Goal: Information Seeking & Learning: Learn about a topic

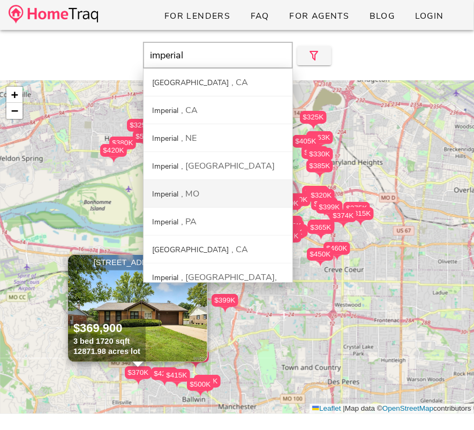
scroll to position [2, 0]
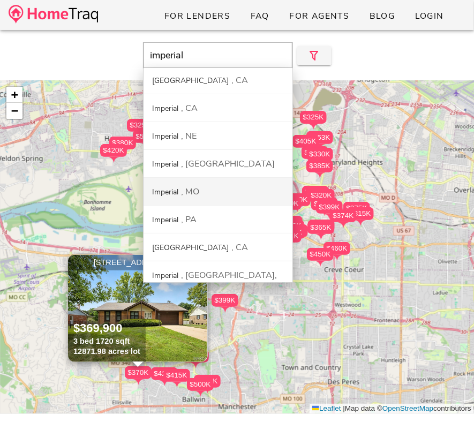
click at [226, 193] on div "Imperial MO" at bounding box center [218, 192] width 149 height 28
type input "[GEOGRAPHIC_DATA], [GEOGRAPHIC_DATA]"
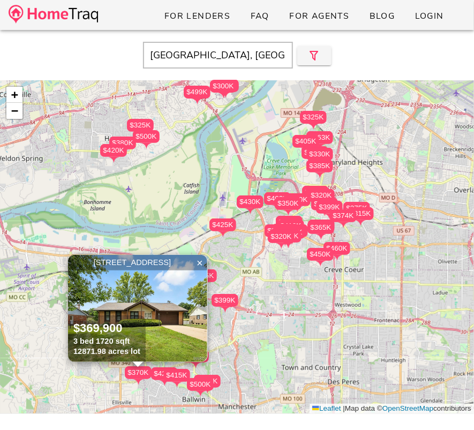
click at [231, 62] on input "[GEOGRAPHIC_DATA], [GEOGRAPHIC_DATA]" at bounding box center [218, 55] width 150 height 27
click at [189, 62] on input "[GEOGRAPHIC_DATA], [GEOGRAPHIC_DATA]" at bounding box center [218, 55] width 150 height 27
click at [81, 13] on img at bounding box center [53, 14] width 89 height 19
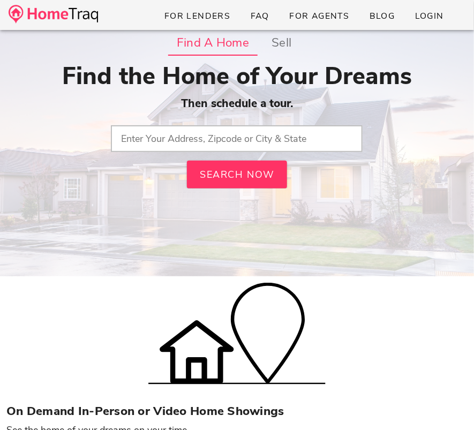
click at [189, 139] on input "text" at bounding box center [237, 138] width 252 height 27
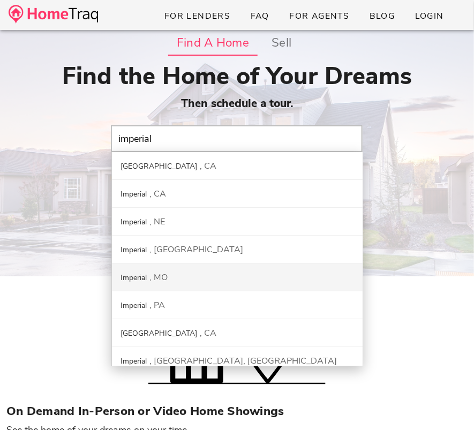
click at [207, 281] on div "Imperial MO" at bounding box center [237, 277] width 251 height 28
type input "[GEOGRAPHIC_DATA], [GEOGRAPHIC_DATA]"
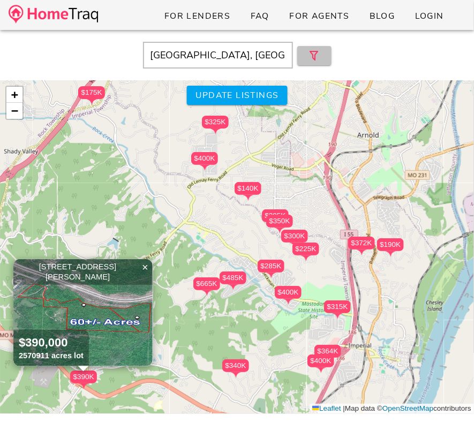
click at [313, 57] on icon "button" at bounding box center [314, 55] width 13 height 13
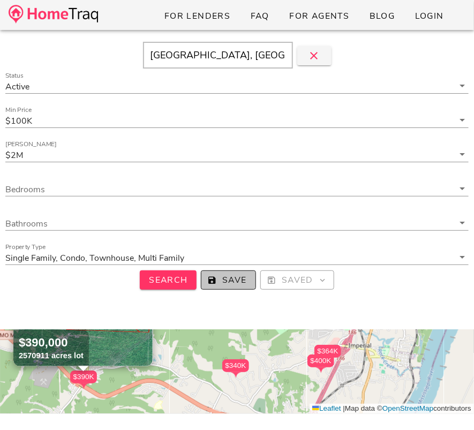
click at [246, 274] on span "Save" at bounding box center [228, 280] width 37 height 12
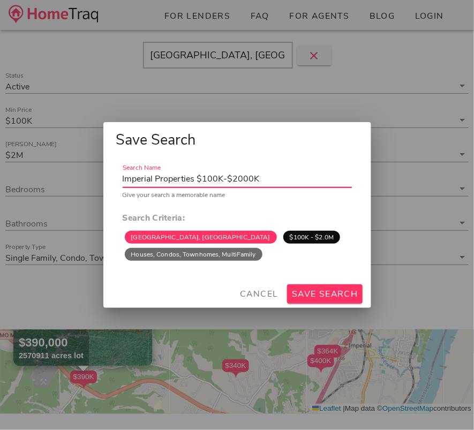
click at [309, 283] on div "Cancel Save Search" at bounding box center [237, 294] width 268 height 28
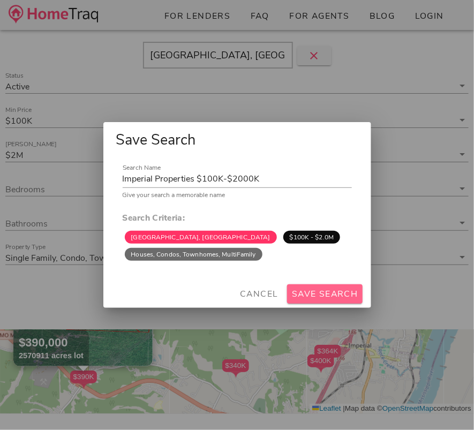
click at [309, 290] on span "Save Search" at bounding box center [324, 294] width 67 height 12
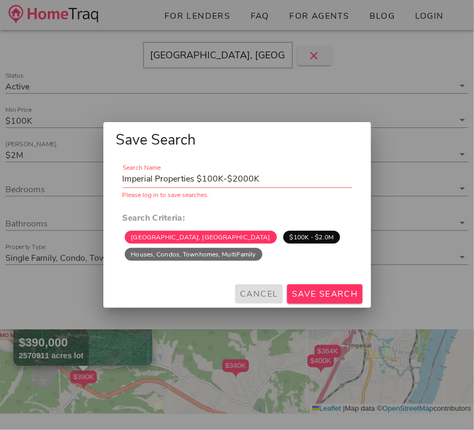
click at [258, 293] on span "Cancel" at bounding box center [258, 294] width 39 height 12
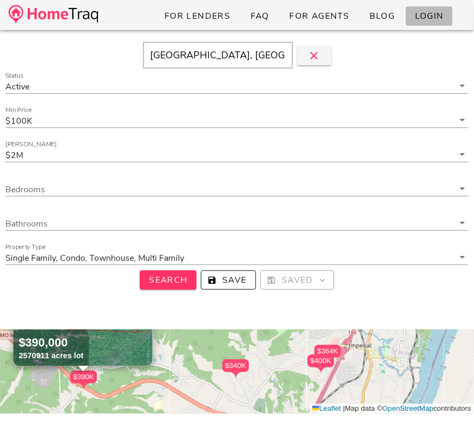
click at [429, 16] on span "Login" at bounding box center [428, 16] width 29 height 12
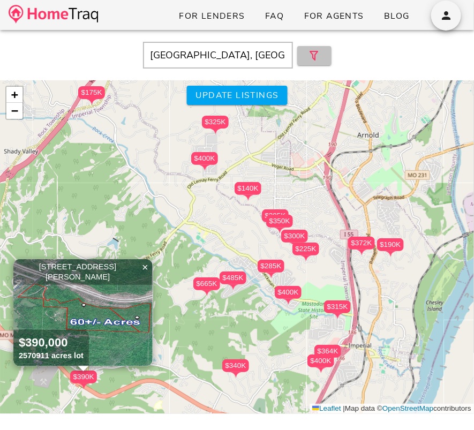
click at [320, 56] on icon "button" at bounding box center [314, 55] width 13 height 13
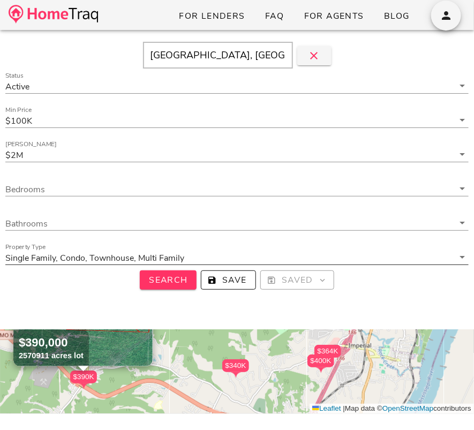
click at [228, 269] on div at bounding box center [236, 270] width 463 height 7
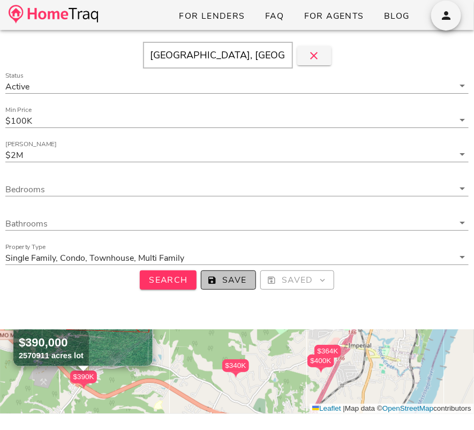
click at [228, 277] on span "Save" at bounding box center [228, 280] width 37 height 12
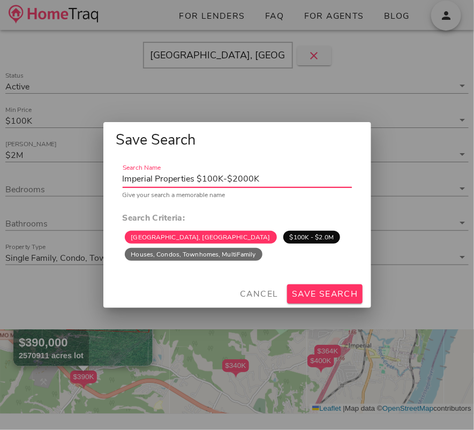
drag, startPoint x: 156, startPoint y: 178, endPoint x: 195, endPoint y: 178, distance: 38.6
click at [195, 178] on input "Imperial Properties $100K-$2000K" at bounding box center [237, 178] width 229 height 17
type input "Imperial $100K-$2000K"
click at [258, 292] on span "Cancel" at bounding box center [258, 294] width 39 height 12
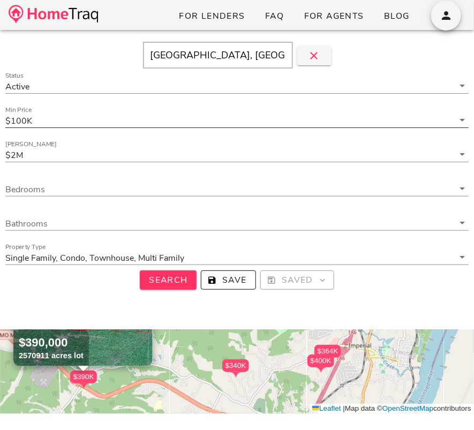
click at [122, 125] on input "Min Price" at bounding box center [243, 121] width 419 height 14
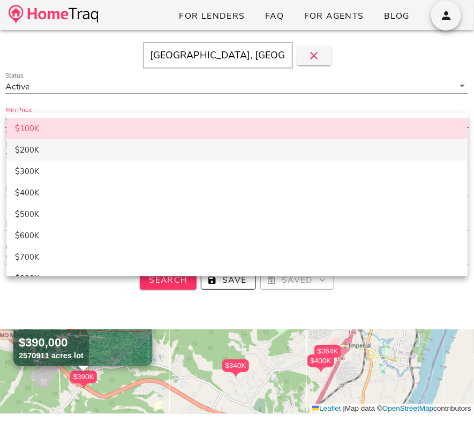
click at [105, 148] on div "$200K" at bounding box center [237, 150] width 444 height 10
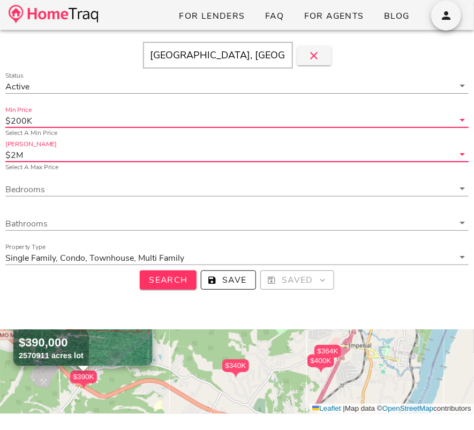
click at [105, 149] on input "Max Price" at bounding box center [239, 155] width 428 height 14
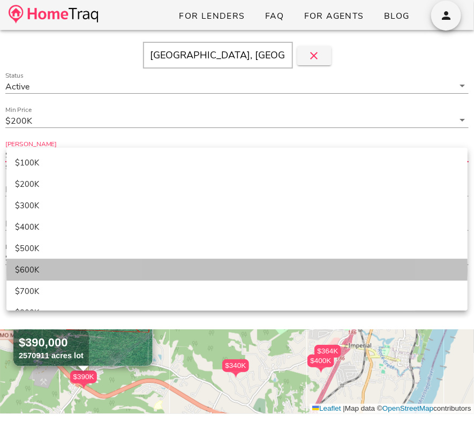
click at [110, 262] on div "$600K" at bounding box center [237, 270] width 444 height 18
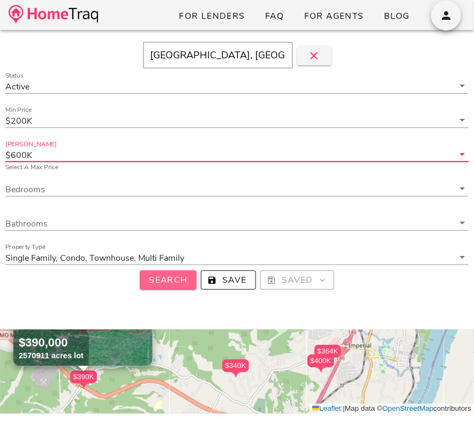
click at [169, 280] on span "Search" at bounding box center [168, 280] width 40 height 12
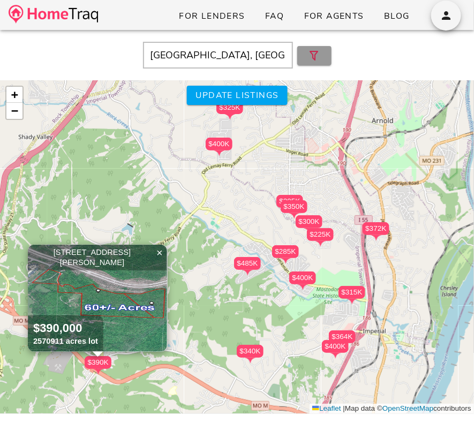
click at [311, 55] on icon "button" at bounding box center [314, 55] width 13 height 13
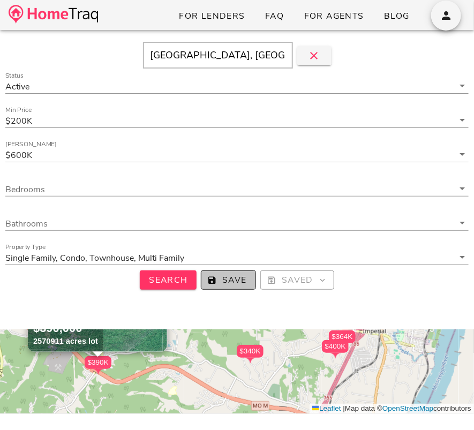
click at [233, 276] on span "Save" at bounding box center [228, 280] width 37 height 12
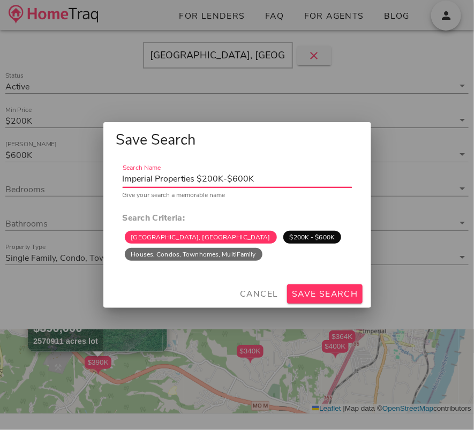
drag, startPoint x: 193, startPoint y: 178, endPoint x: 165, endPoint y: 178, distance: 27.8
click at [174, 178] on input "Imperial Properties $200K-$600K" at bounding box center [237, 178] width 229 height 17
type input "Imperial $200K-$600K"
click at [328, 293] on span "Save Search" at bounding box center [324, 294] width 67 height 12
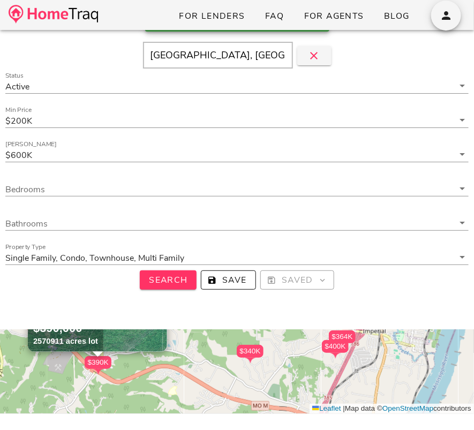
drag, startPoint x: 183, startPoint y: 57, endPoint x: 113, endPoint y: 52, distance: 70.3
click at [113, 52] on div "[GEOGRAPHIC_DATA], [GEOGRAPHIC_DATA]" at bounding box center [236, 55] width 463 height 27
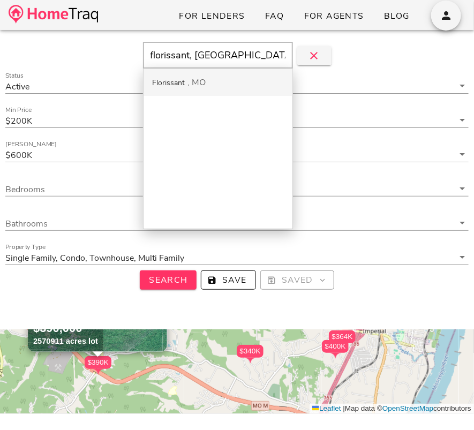
click at [193, 87] on div "MO" at bounding box center [196, 83] width 18 height 12
type input "Florissant, MO"
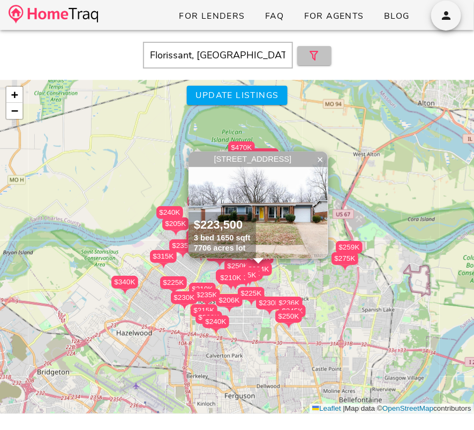
click at [317, 58] on icon "button" at bounding box center [314, 55] width 13 height 13
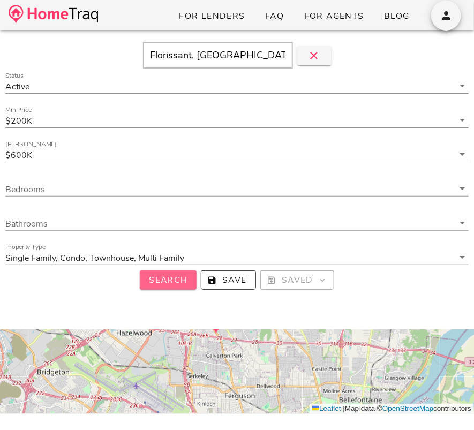
click at [166, 280] on span "Search" at bounding box center [168, 280] width 40 height 12
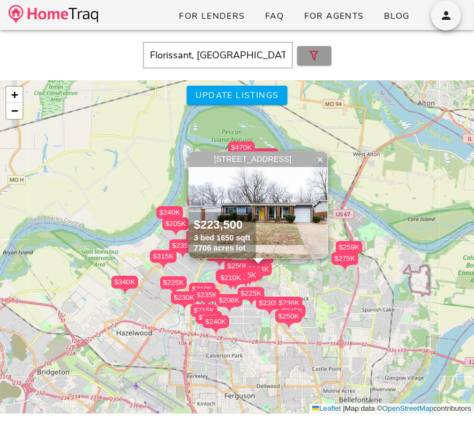
click at [307, 56] on span "button" at bounding box center [314, 55] width 17 height 13
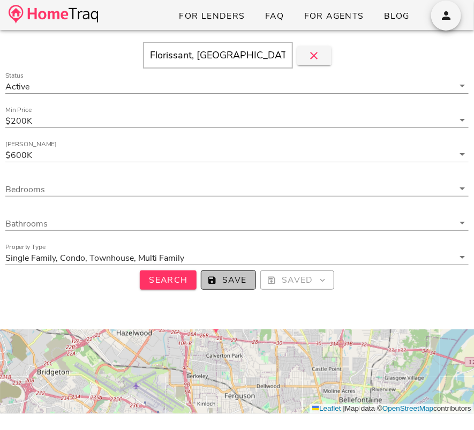
click at [215, 278] on icon "button" at bounding box center [213, 280] width 10 height 10
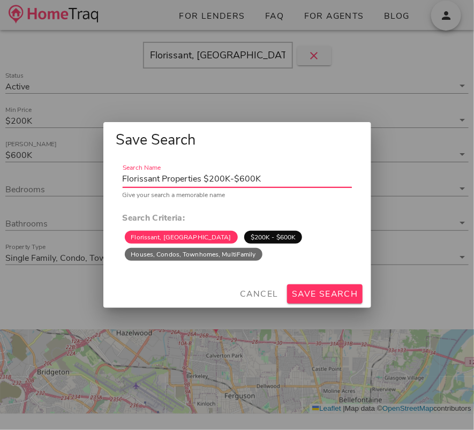
drag, startPoint x: 163, startPoint y: 176, endPoint x: 206, endPoint y: 177, distance: 43.4
click at [206, 177] on input "Florissant Properties $200K-$600K" at bounding box center [237, 178] width 229 height 17
type input "Florissant $200K-$600K"
click at [312, 282] on div "Cancel Save Search" at bounding box center [237, 294] width 268 height 28
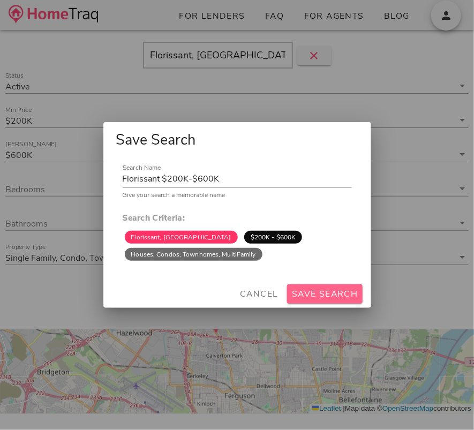
click at [312, 289] on span "Save Search" at bounding box center [324, 294] width 67 height 12
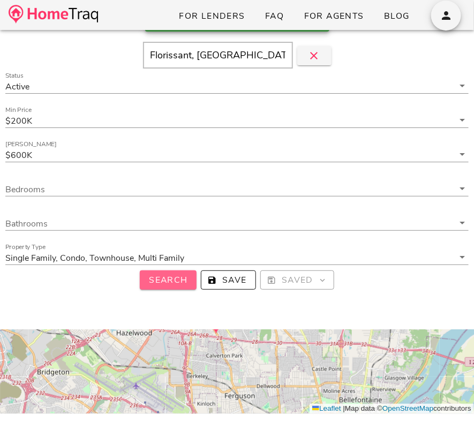
click at [176, 281] on span "Search" at bounding box center [168, 280] width 40 height 12
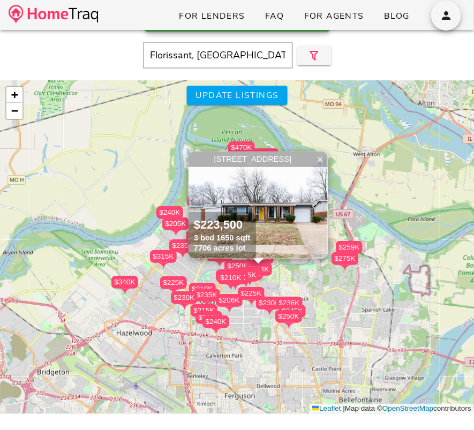
click at [291, 195] on img at bounding box center [257, 205] width 139 height 107
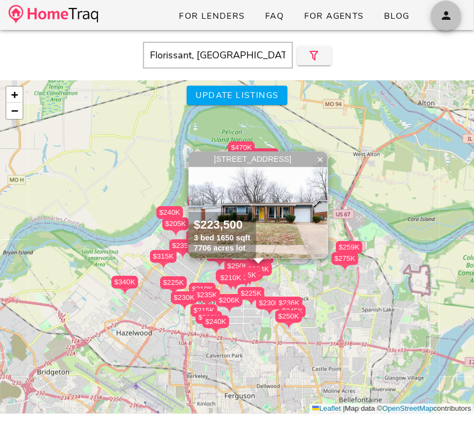
click at [452, 14] on icon "button" at bounding box center [446, 15] width 13 height 13
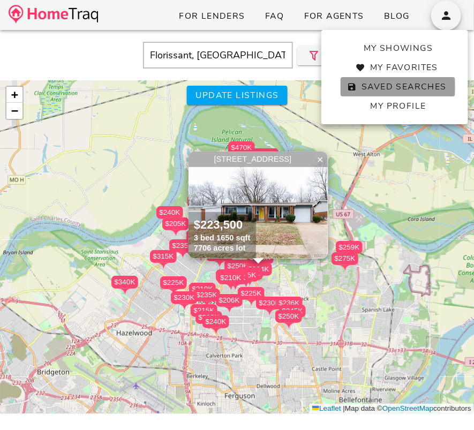
click at [389, 89] on span "Saved Searches" at bounding box center [397, 87] width 97 height 12
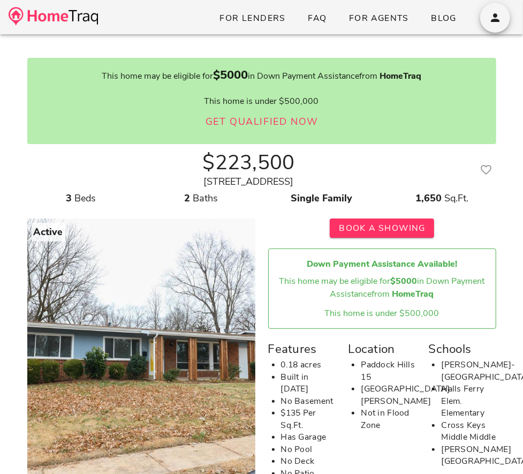
click at [356, 292] on div "This home may be eligible for $5000 in Down Payment Assistance from HomeTraq" at bounding box center [382, 288] width 210 height 26
click at [490, 171] on icon "button" at bounding box center [486, 169] width 13 height 13
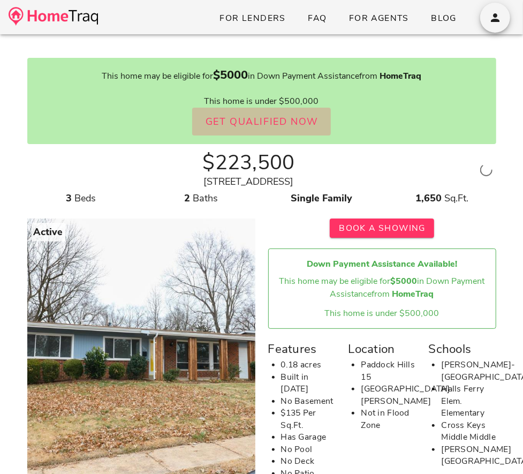
click at [306, 130] on button "Get Qualified Now" at bounding box center [261, 122] width 139 height 28
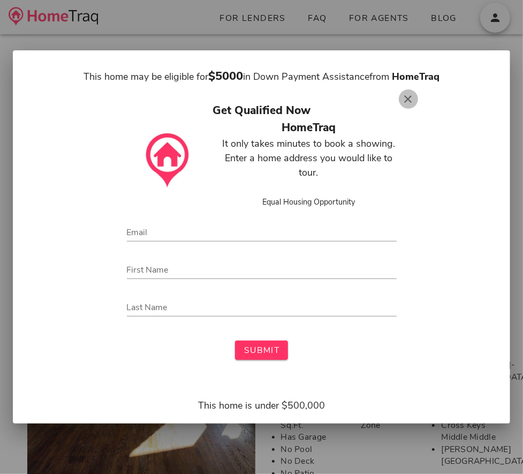
click at [407, 99] on icon "button" at bounding box center [408, 99] width 13 height 13
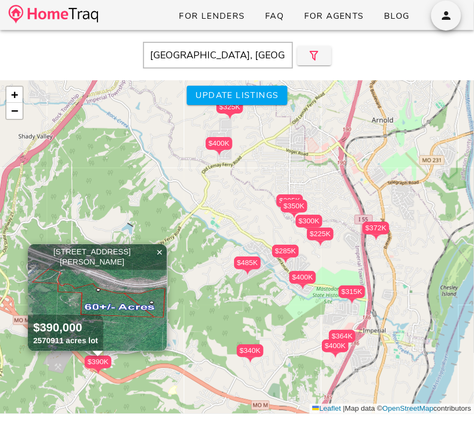
click at [289, 248] on div "$285K" at bounding box center [285, 251] width 27 height 13
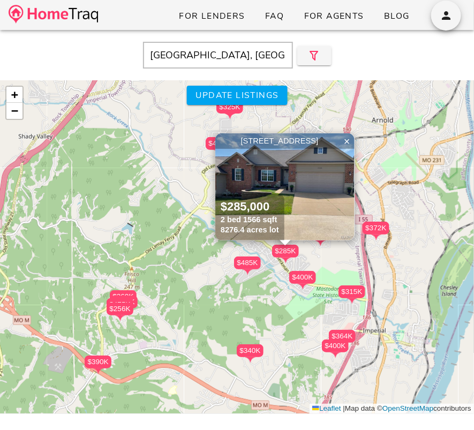
click at [321, 175] on img at bounding box center [284, 186] width 139 height 107
click at [451, 21] on icon "button" at bounding box center [446, 15] width 13 height 13
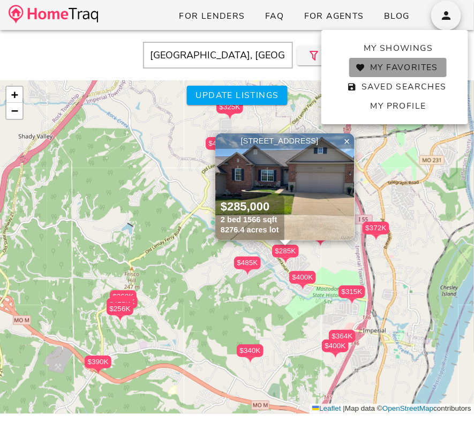
click at [414, 66] on span "My Favorites" at bounding box center [398, 68] width 80 height 12
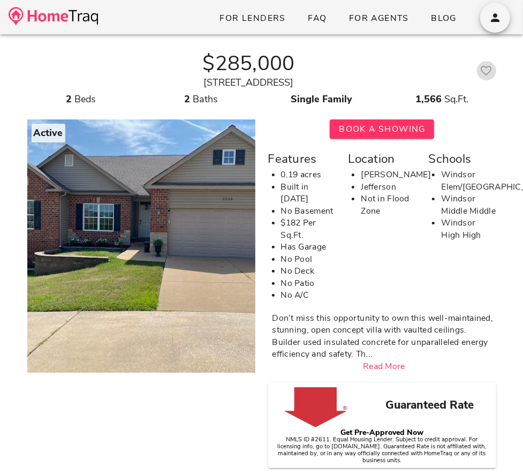
click at [482, 74] on icon "button" at bounding box center [486, 70] width 13 height 13
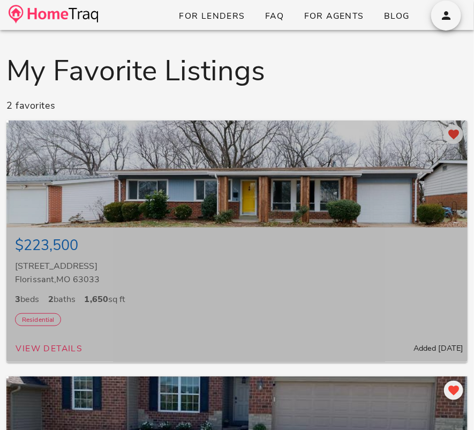
click at [297, 212] on div at bounding box center [236, 173] width 461 height 107
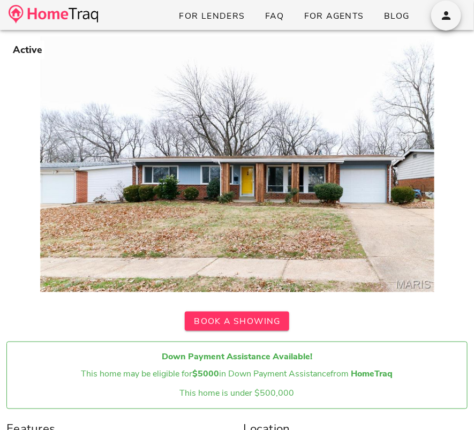
scroll to position [173, 0]
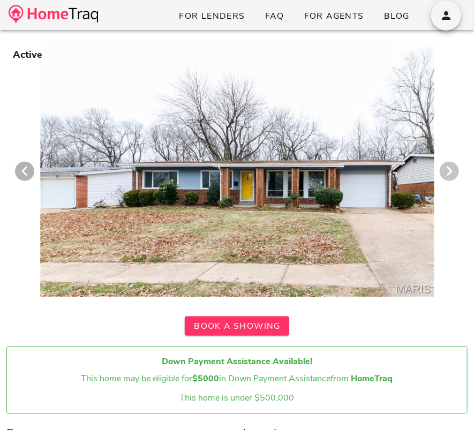
click at [450, 167] on icon "Next visual" at bounding box center [449, 171] width 13 height 13
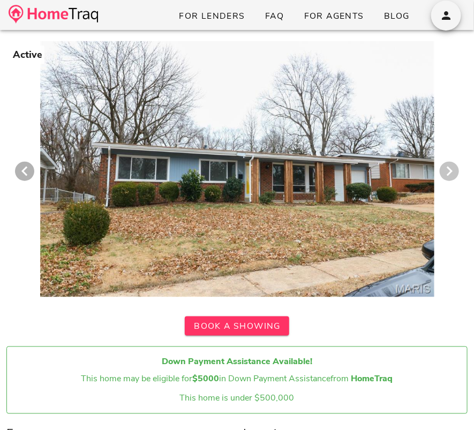
click at [450, 167] on icon "Next visual" at bounding box center [449, 171] width 13 height 13
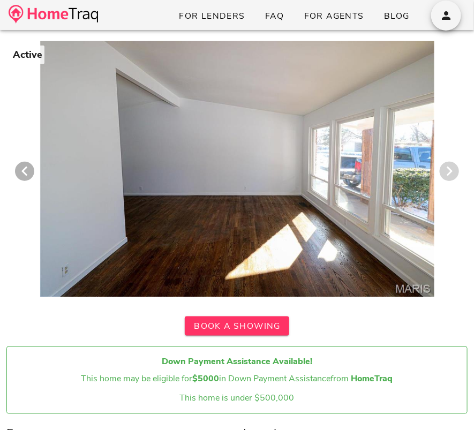
click at [450, 167] on icon "Next visual" at bounding box center [449, 171] width 13 height 13
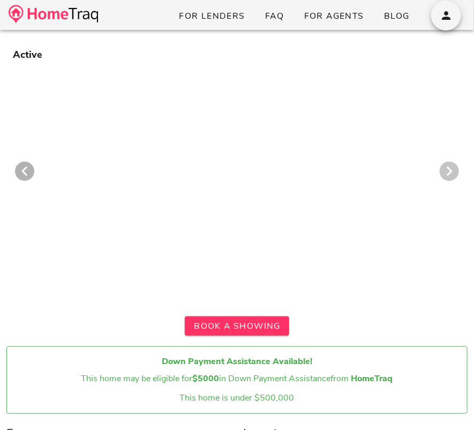
click at [450, 167] on icon "Next visual" at bounding box center [449, 171] width 13 height 13
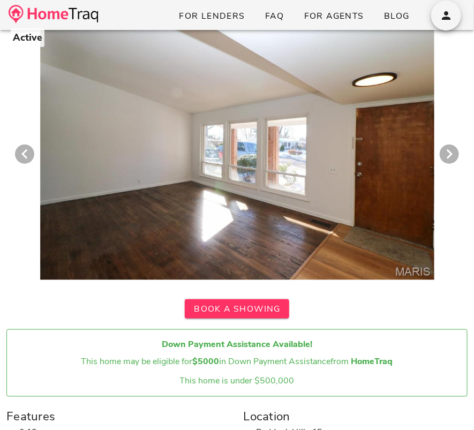
scroll to position [256, 0]
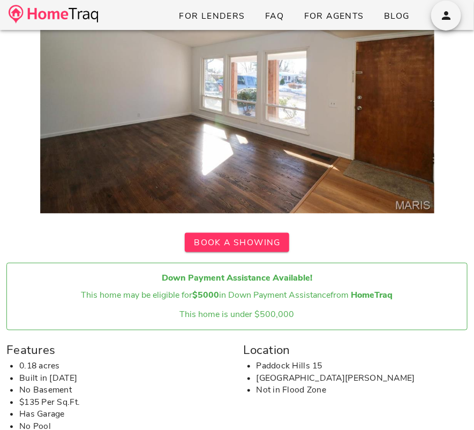
click at [252, 292] on div "This home may be eligible for $5000 in Down Payment Assistance from HomeTraq" at bounding box center [237, 295] width 443 height 13
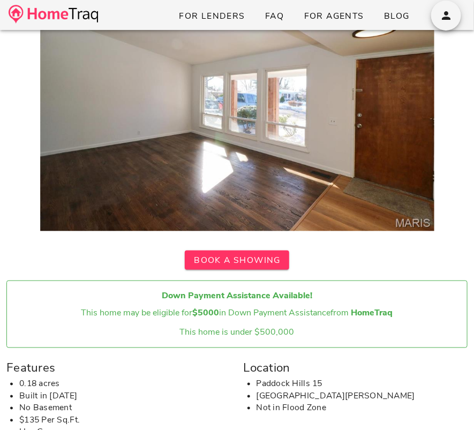
scroll to position [0, 0]
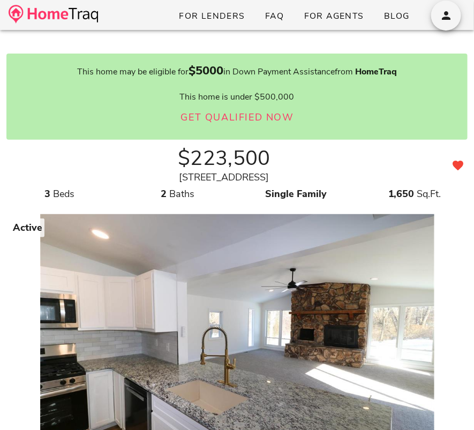
click at [213, 84] on div "This home may be eligible for $5000 in Down Payment Assistance from HomeTraq Th…" at bounding box center [237, 96] width 444 height 69
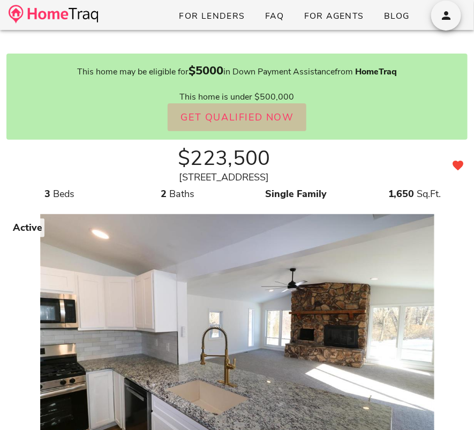
click at [218, 115] on span "Get Qualified Now" at bounding box center [237, 117] width 114 height 13
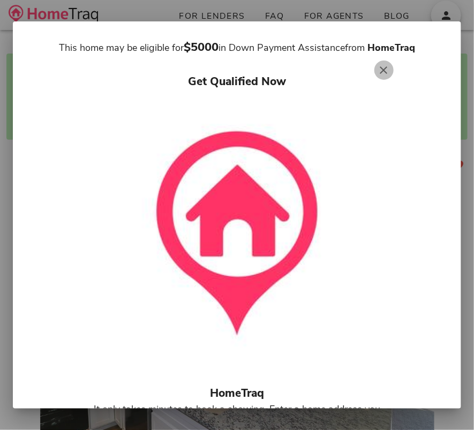
click at [384, 66] on icon "button" at bounding box center [383, 70] width 13 height 13
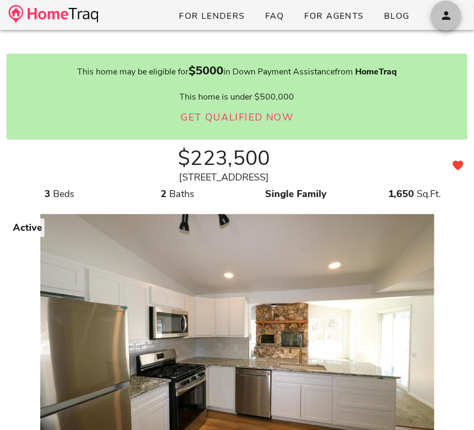
click at [447, 13] on icon "button" at bounding box center [446, 15] width 13 height 13
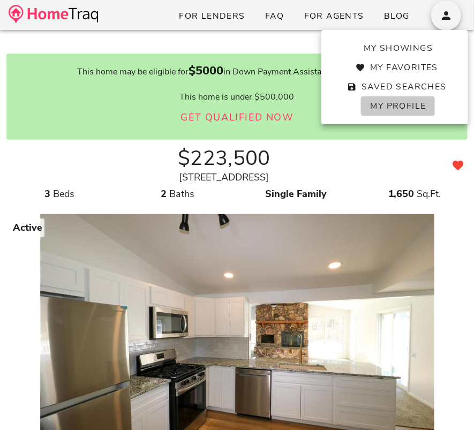
click at [395, 104] on span "My Profile" at bounding box center [397, 106] width 56 height 12
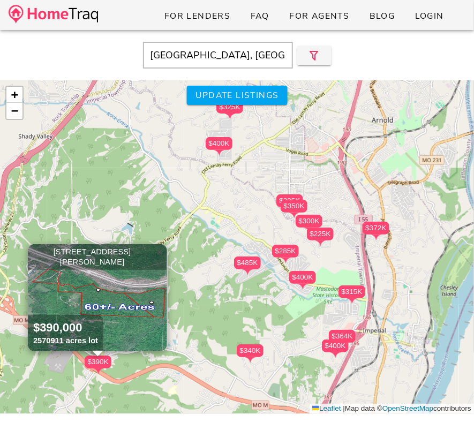
click at [160, 252] on span "×" at bounding box center [159, 252] width 6 height 12
